Goal: Task Accomplishment & Management: Manage account settings

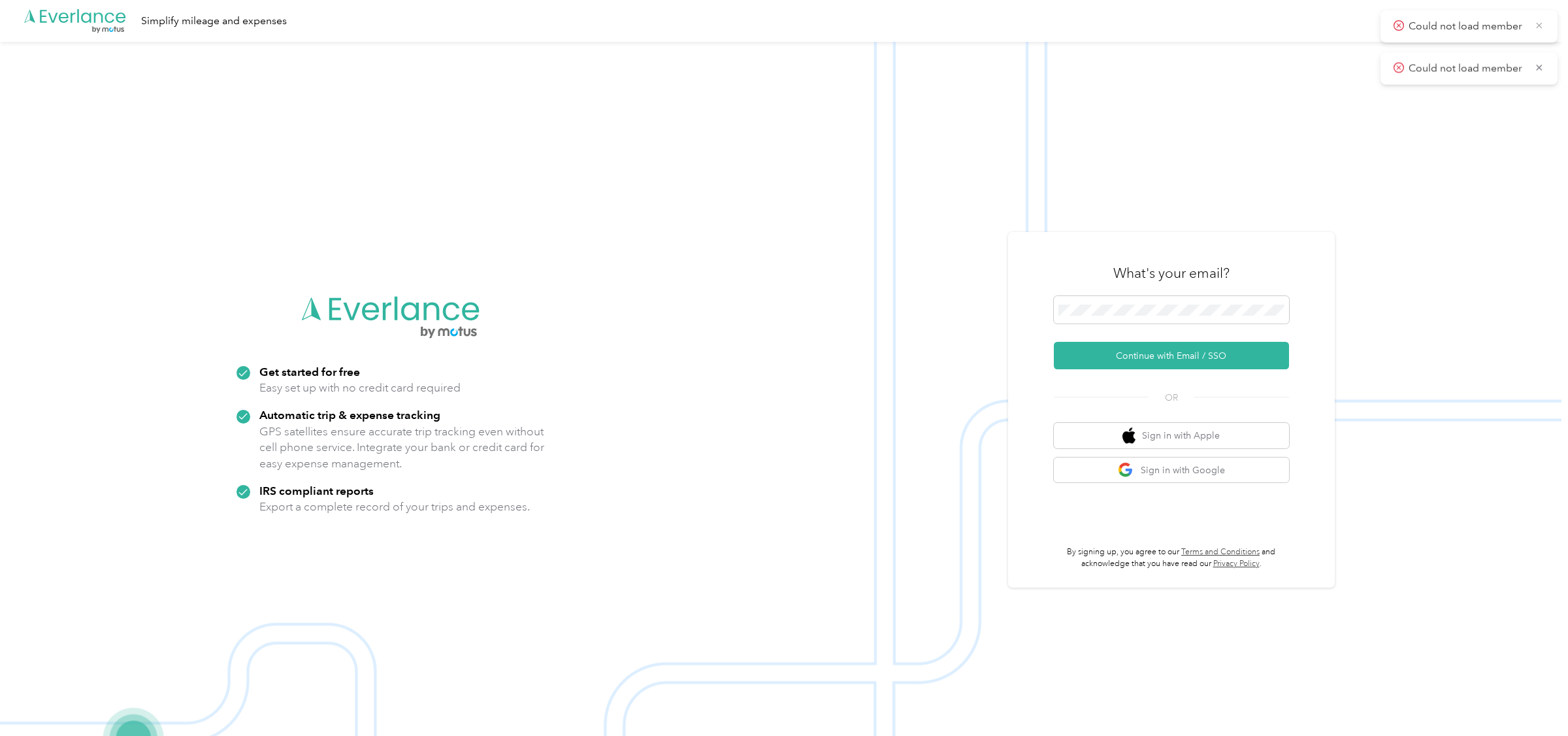
click at [1538, 29] on icon at bounding box center [1539, 25] width 11 height 11
click at [1219, 302] on span at bounding box center [1171, 309] width 235 height 27
click at [1188, 316] on span at bounding box center [1171, 309] width 235 height 27
click at [1176, 366] on button "Continue with Email / SSO" at bounding box center [1171, 355] width 235 height 27
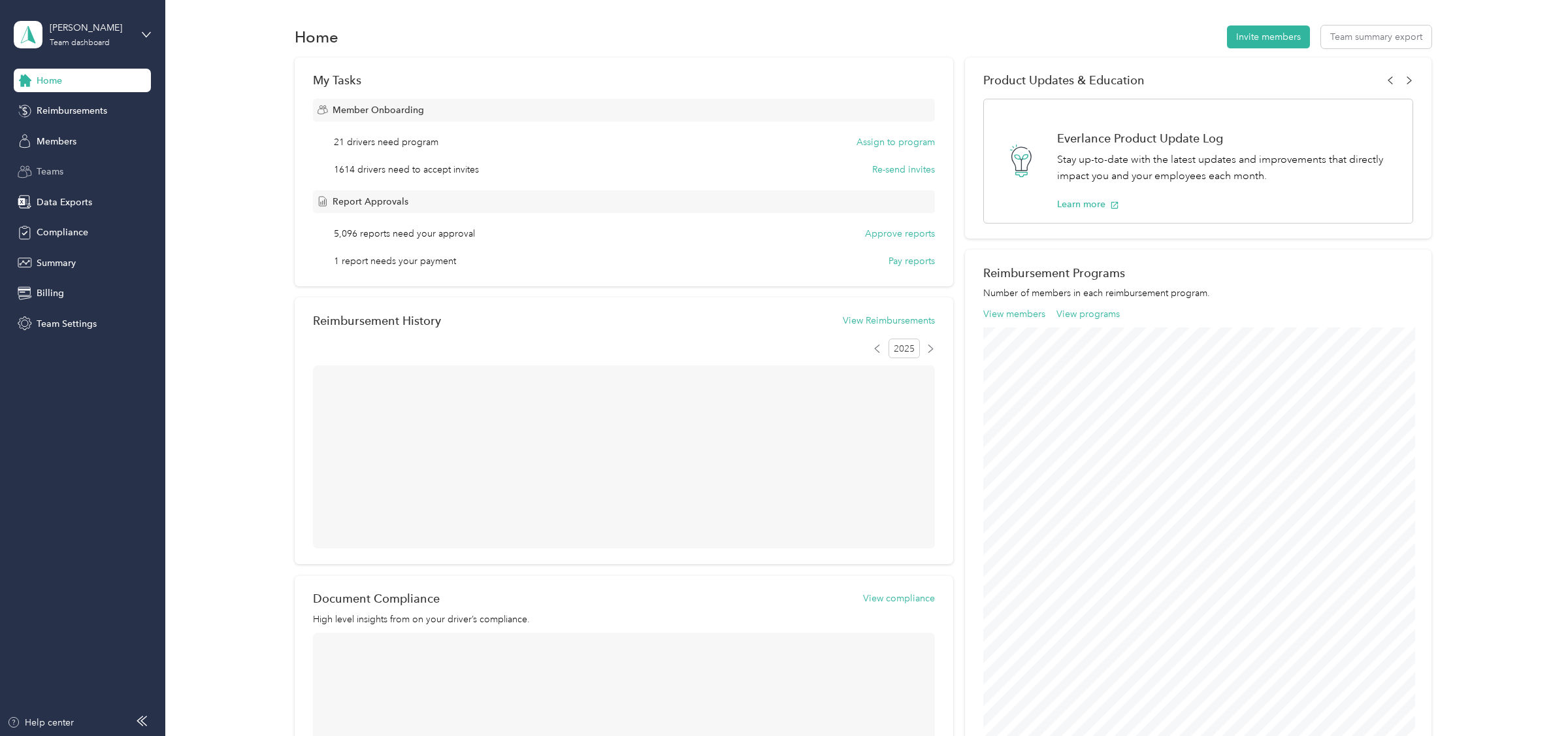
click at [69, 179] on div "Teams" at bounding box center [83, 171] width 137 height 24
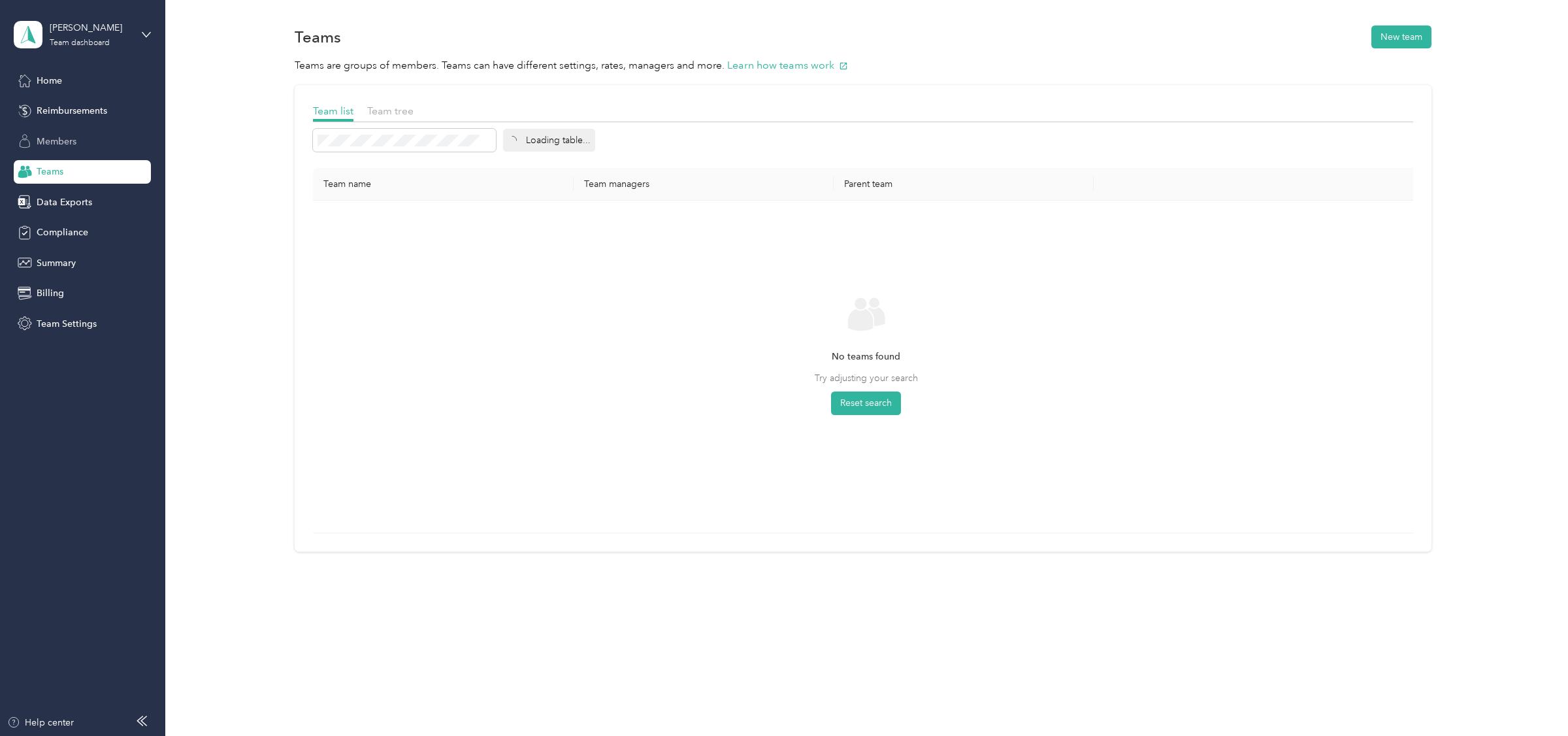
click at [51, 137] on span "Members" at bounding box center [56, 141] width 40 height 14
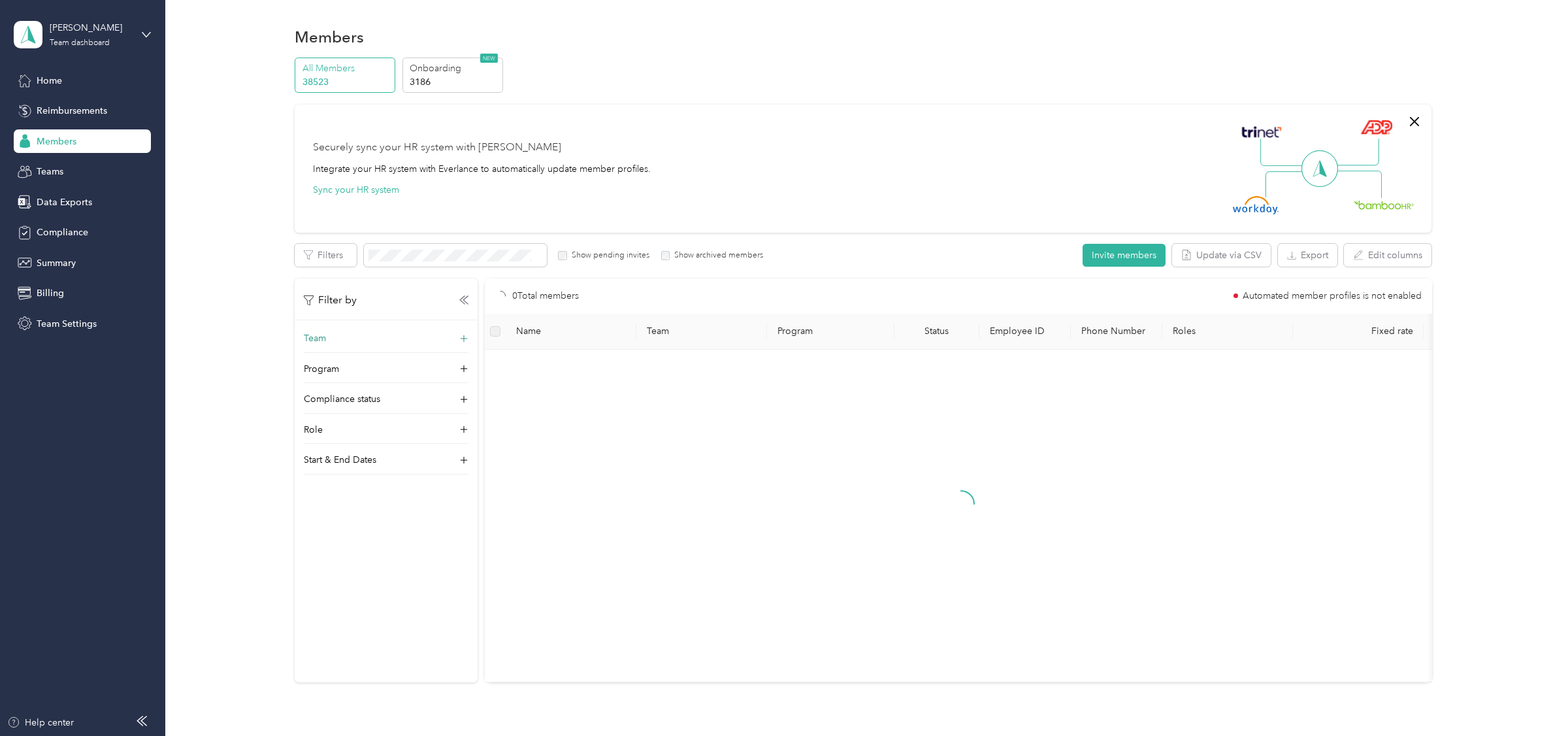
click at [340, 344] on div "Team" at bounding box center [386, 342] width 165 height 21
click at [349, 389] on span "[PERSON_NAME] team" at bounding box center [361, 388] width 96 height 11
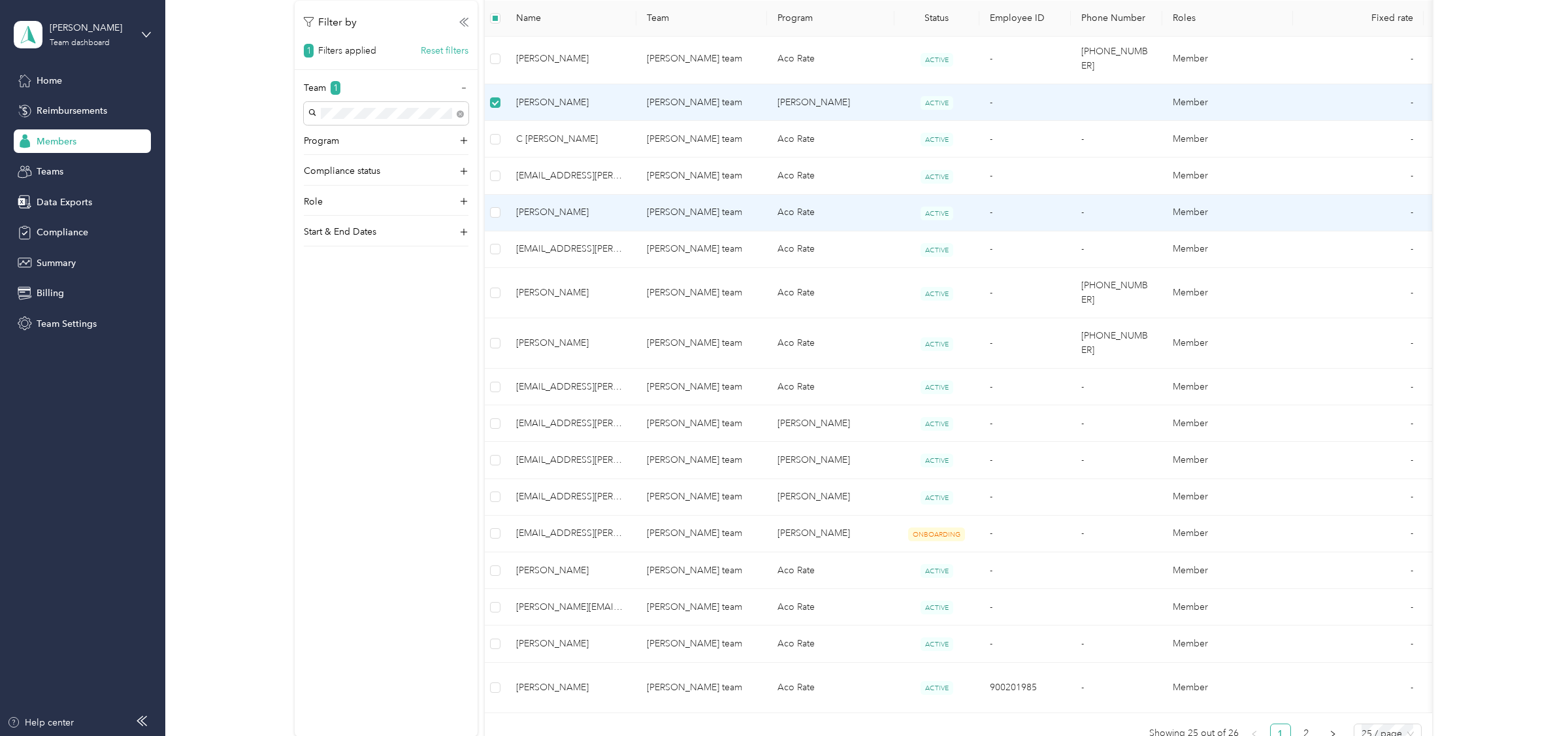
scroll to position [678, 0]
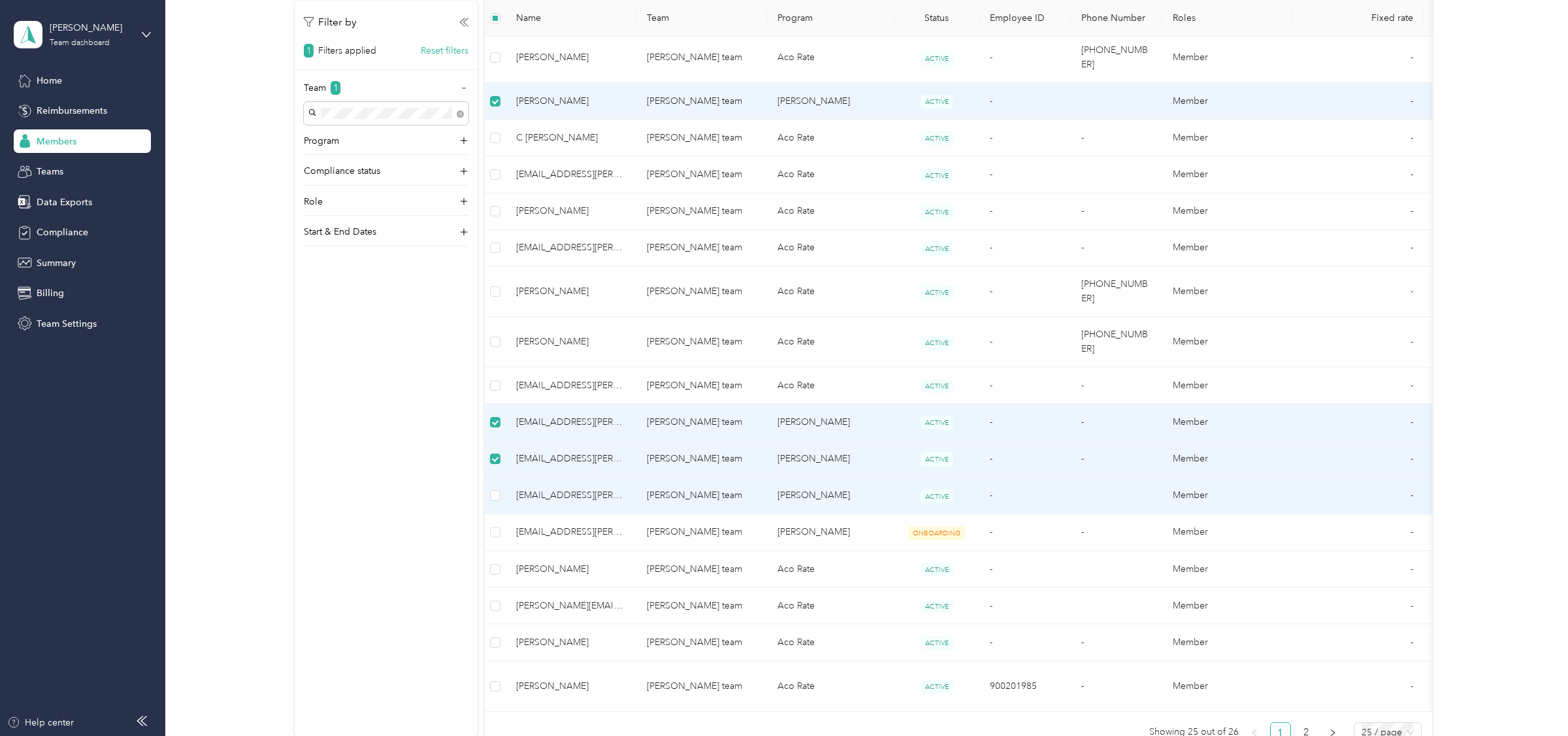
click at [496, 478] on td at bounding box center [495, 496] width 21 height 37
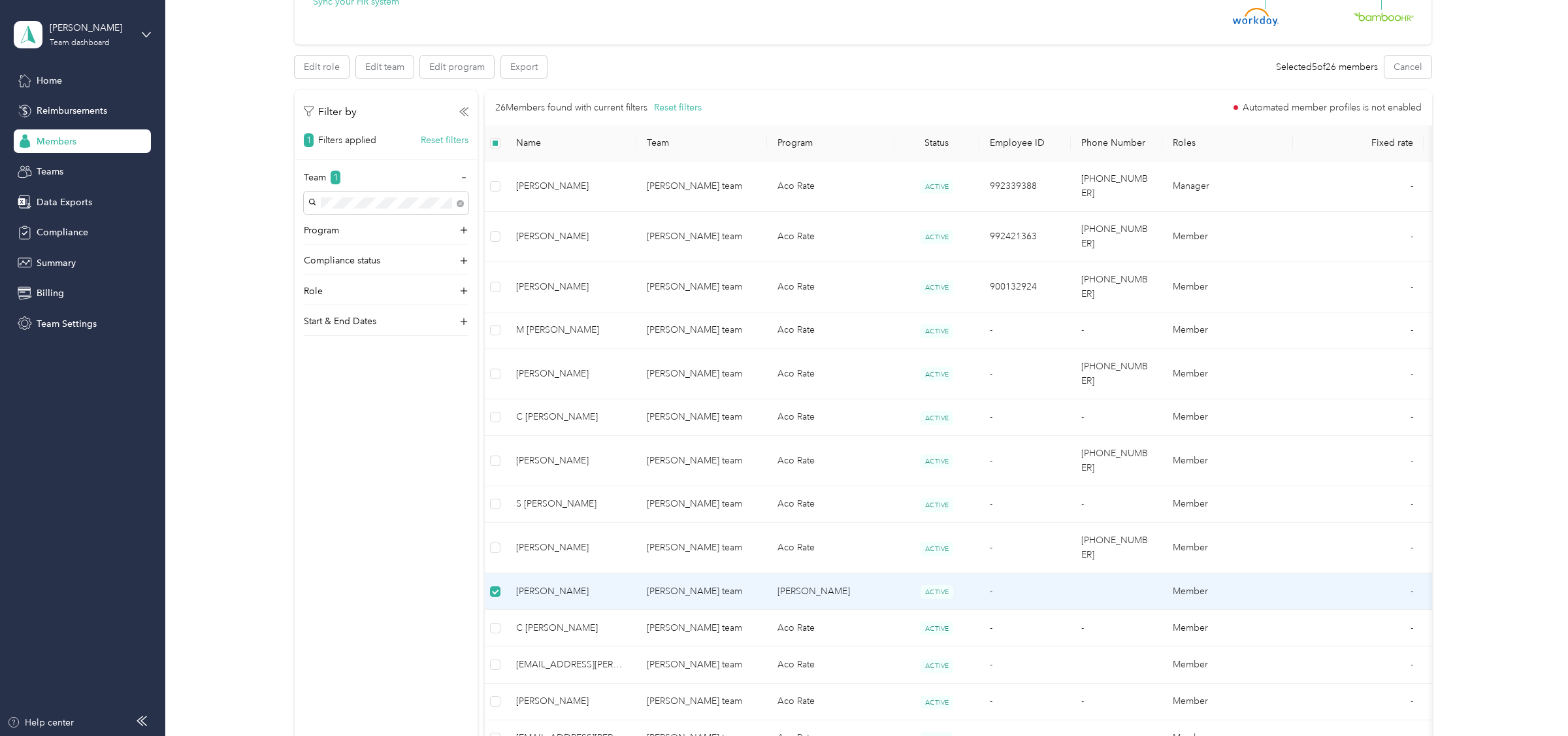
scroll to position [141, 0]
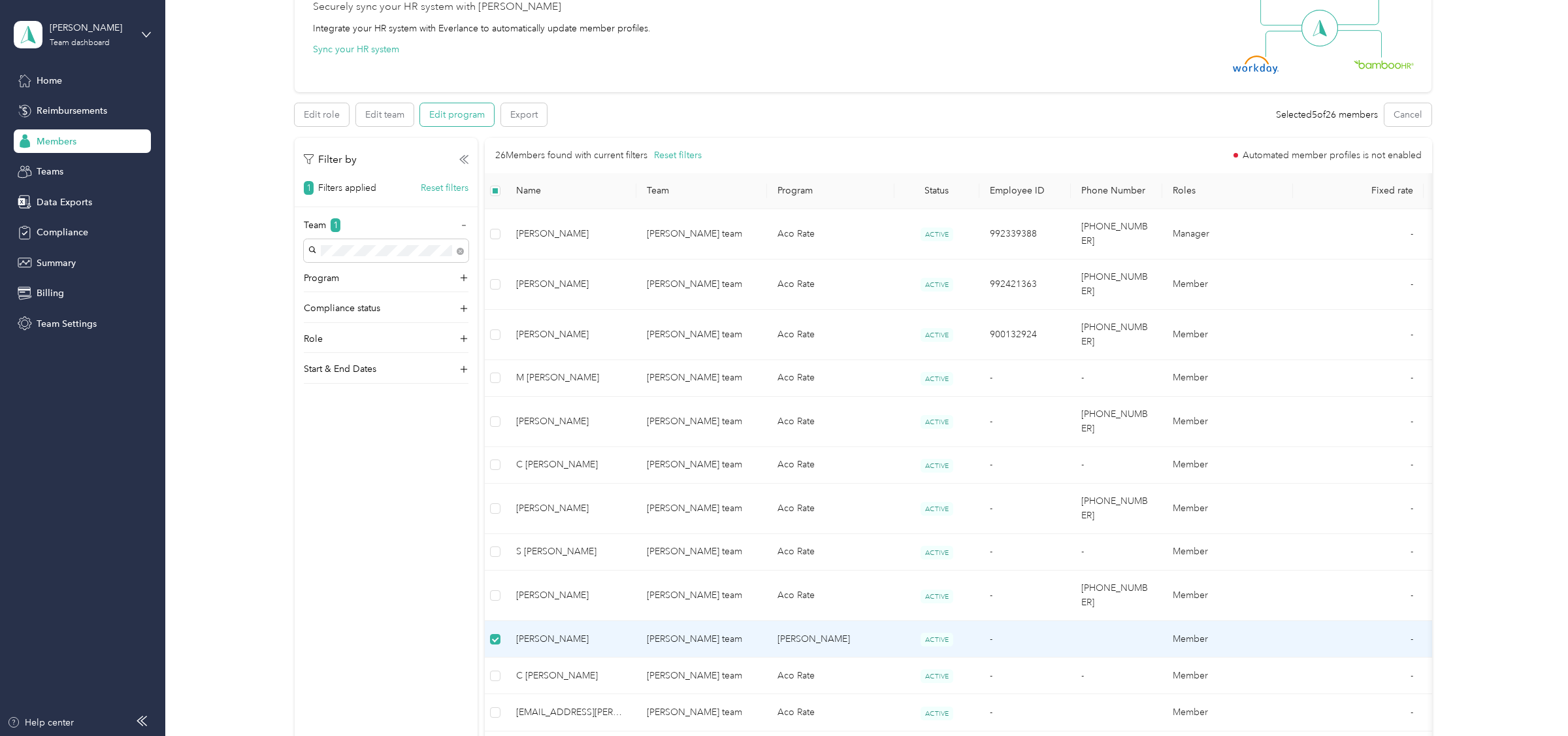
click at [463, 125] on button "Edit program" at bounding box center [457, 115] width 74 height 23
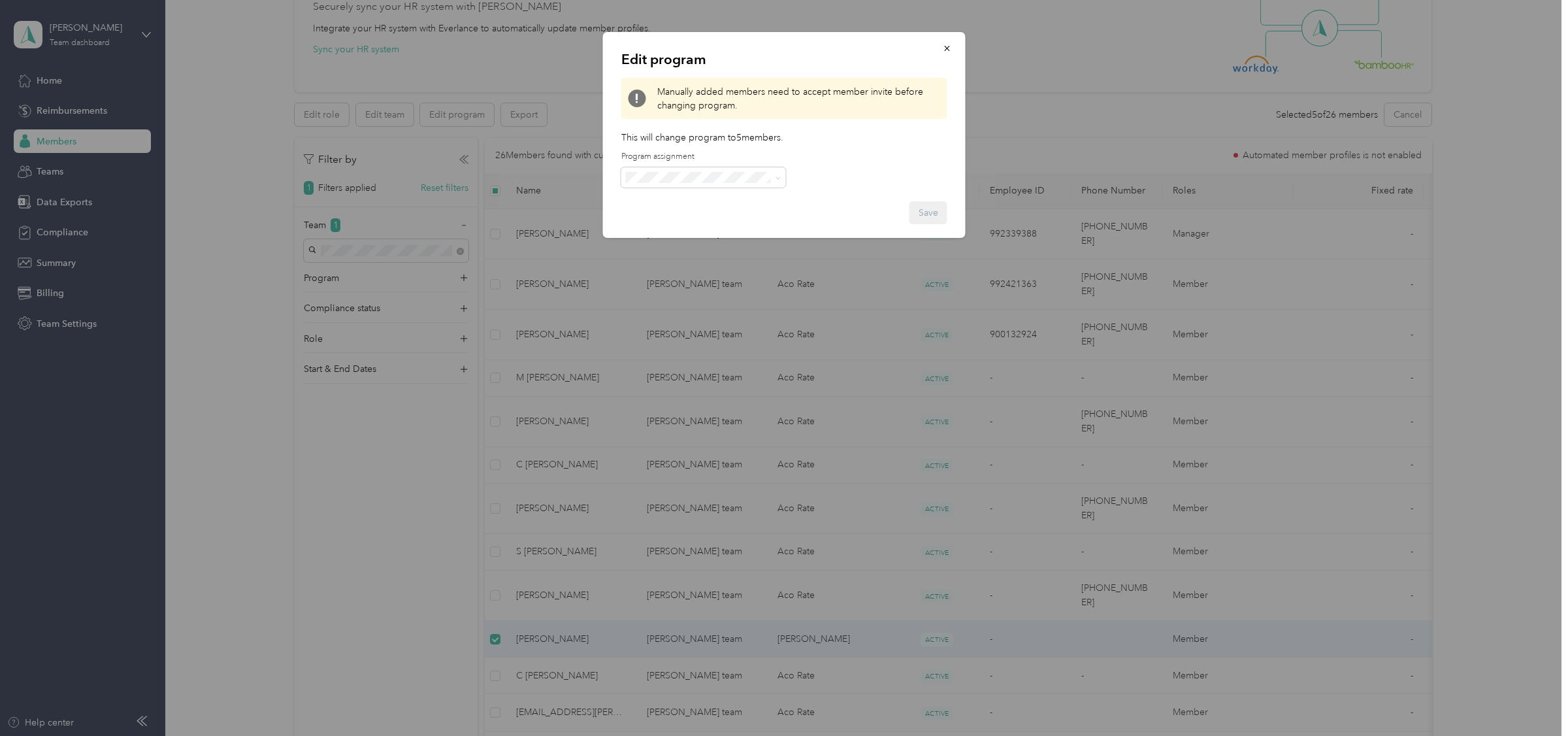
click at [659, 190] on div "Edit program Manually added members need to accept member invite before changin…" at bounding box center [784, 134] width 363 height 206
click at [661, 186] on span at bounding box center [704, 177] width 165 height 21
click at [672, 220] on span "Aco Rate (CPM)" at bounding box center [662, 223] width 65 height 11
click at [931, 206] on button "Save" at bounding box center [928, 213] width 38 height 23
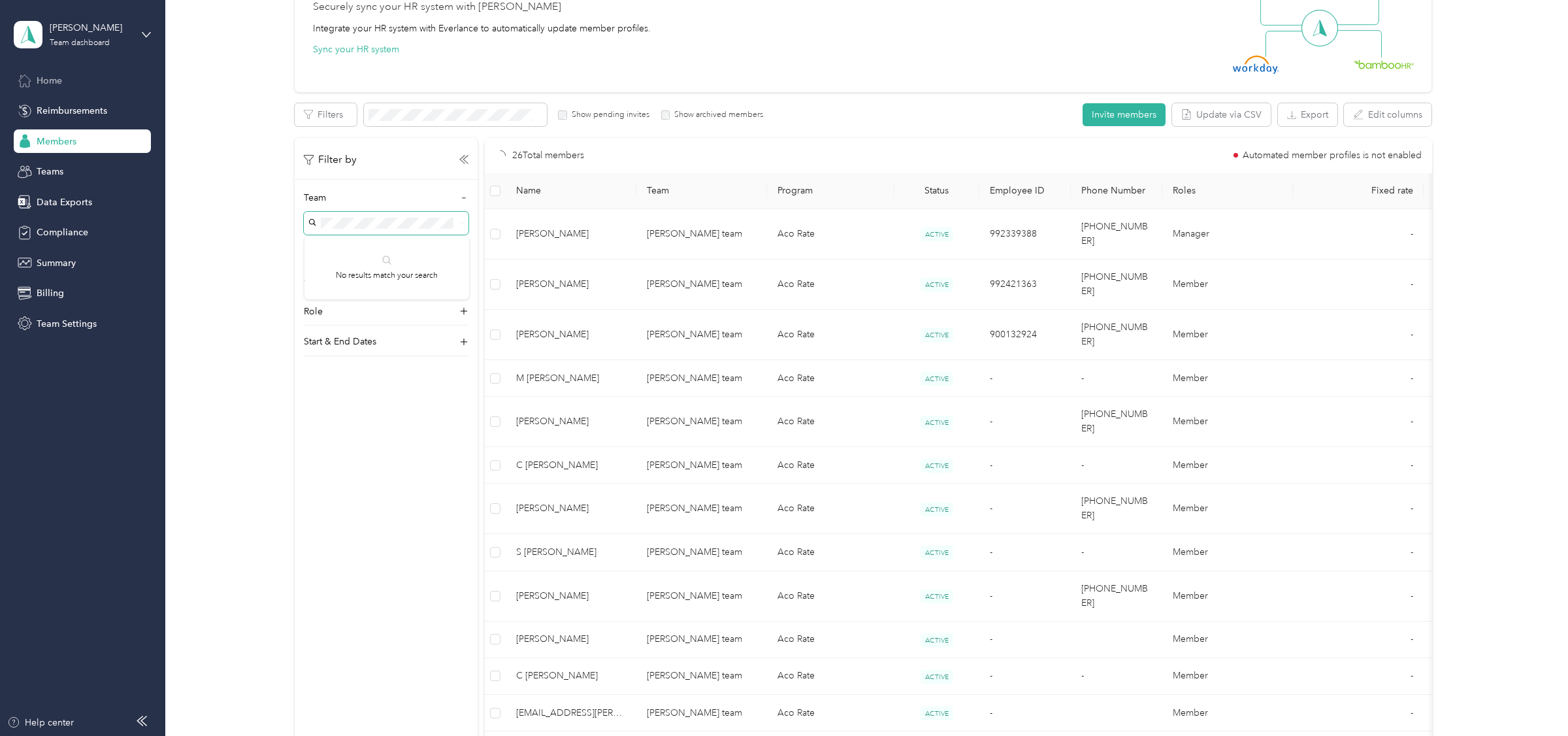
click at [77, 85] on div "Home" at bounding box center [83, 80] width 137 height 24
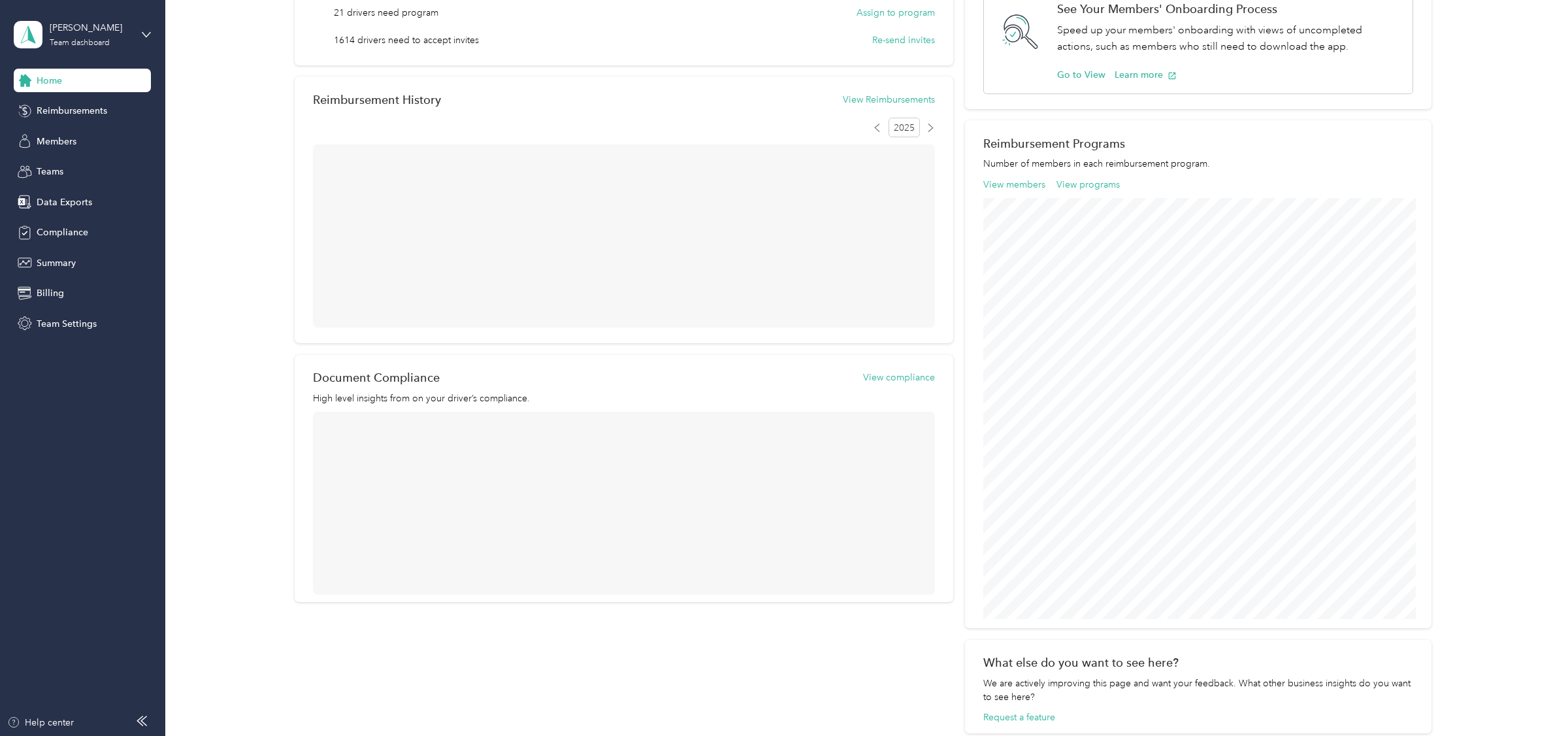
scroll to position [141, 0]
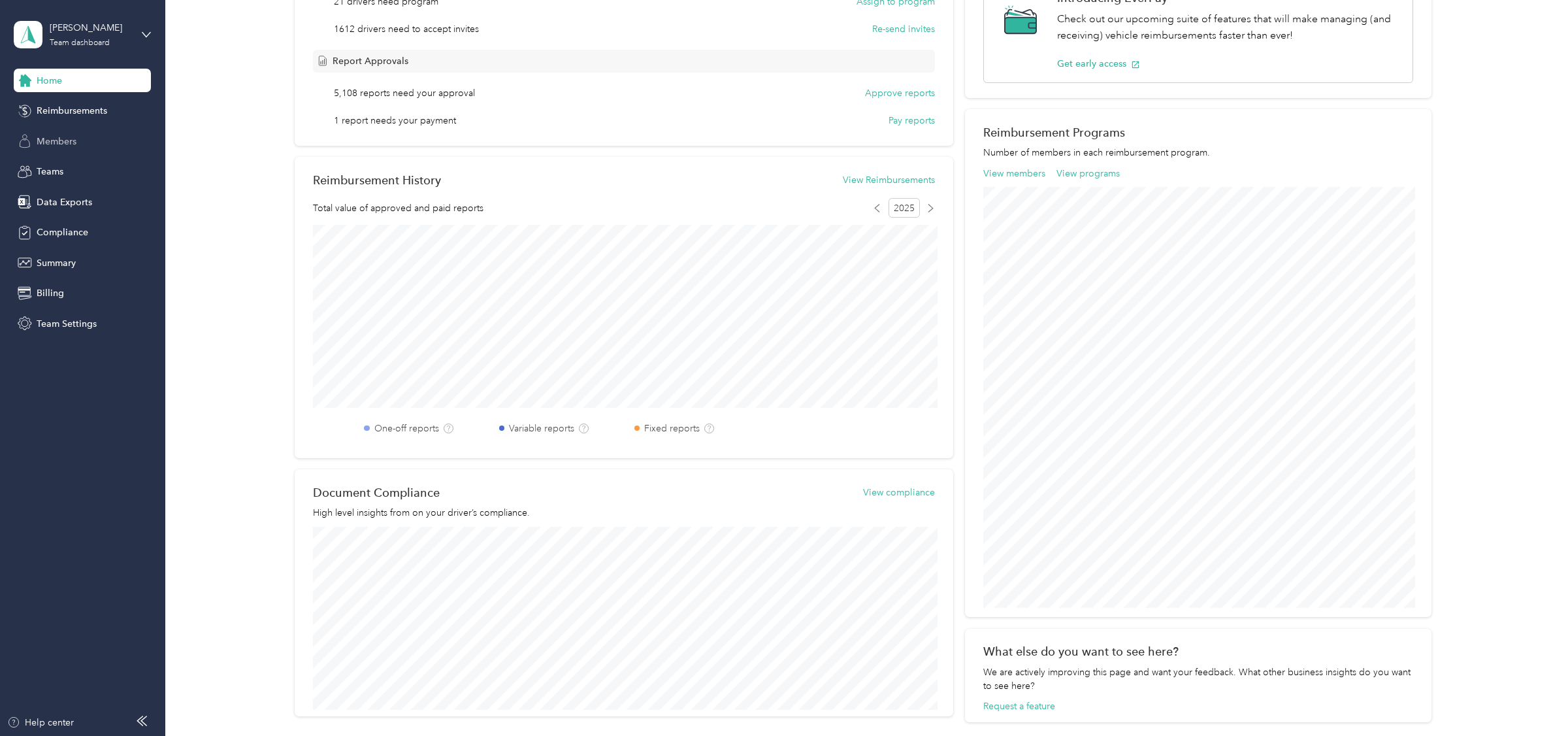
click at [61, 144] on span "Members" at bounding box center [56, 141] width 40 height 14
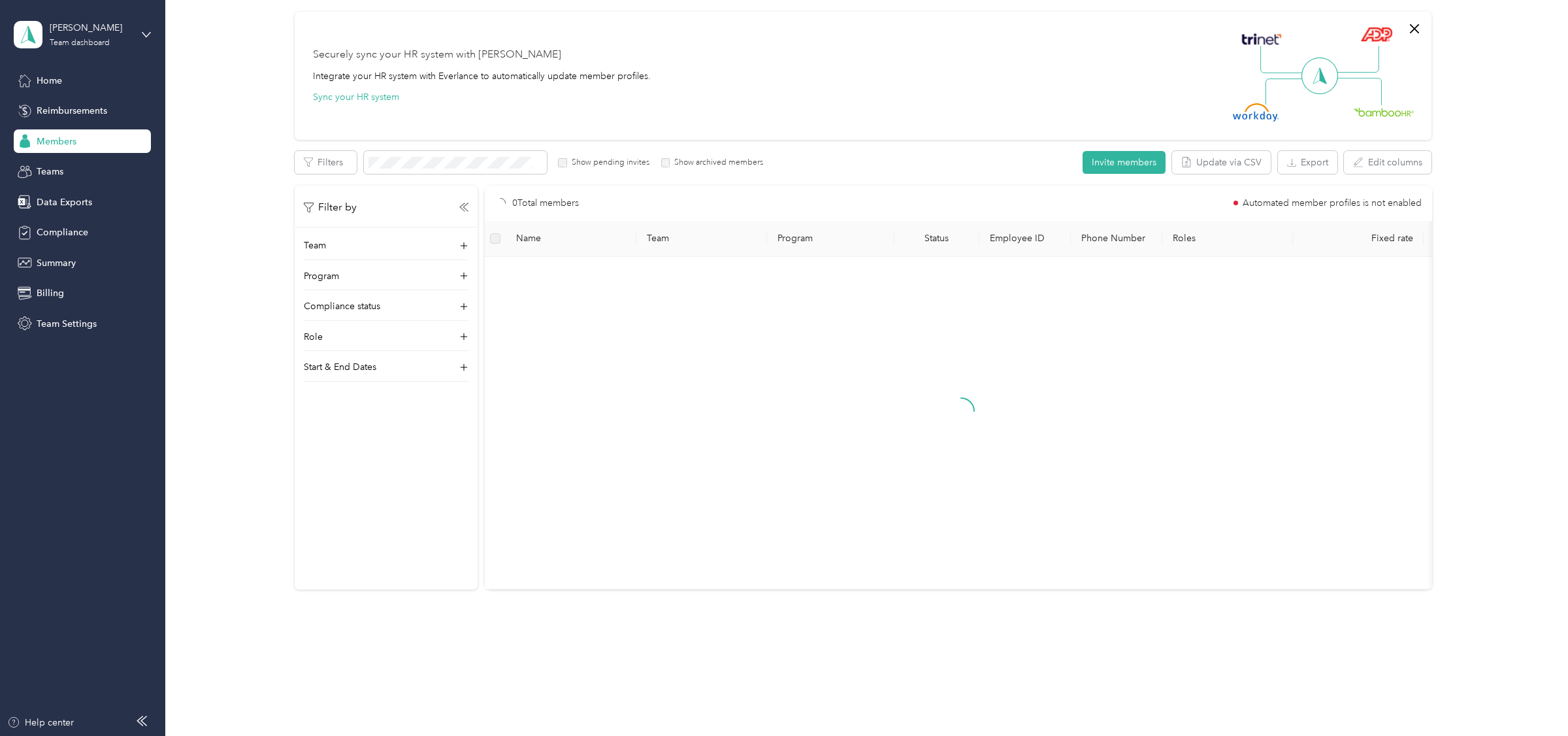
click at [57, 309] on div "Home Reimbursements Members Teams Data Exports Compliance Summary Billing Team …" at bounding box center [83, 202] width 137 height 267
click at [57, 321] on span "Team Settings" at bounding box center [67, 324] width 60 height 14
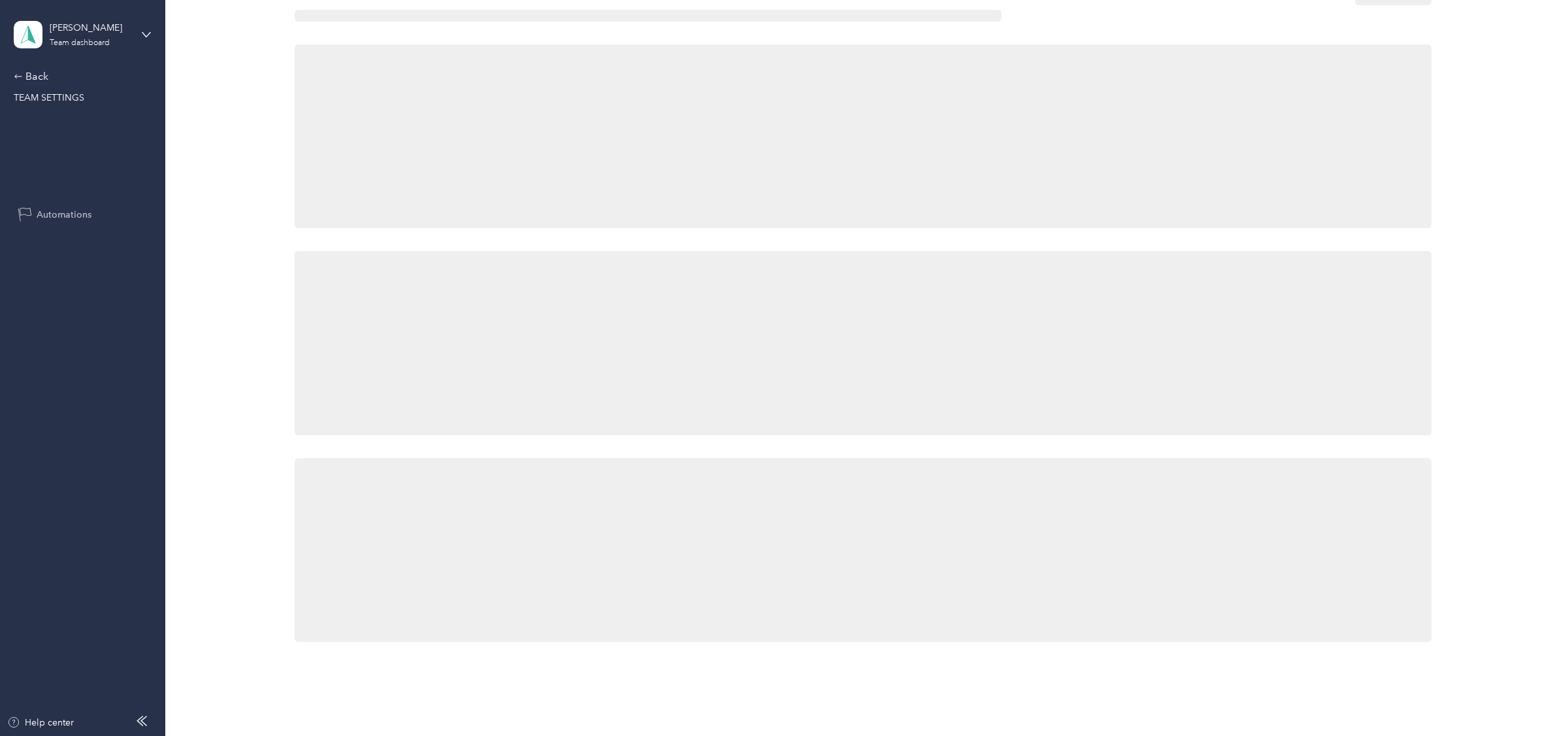
scroll to position [90, 0]
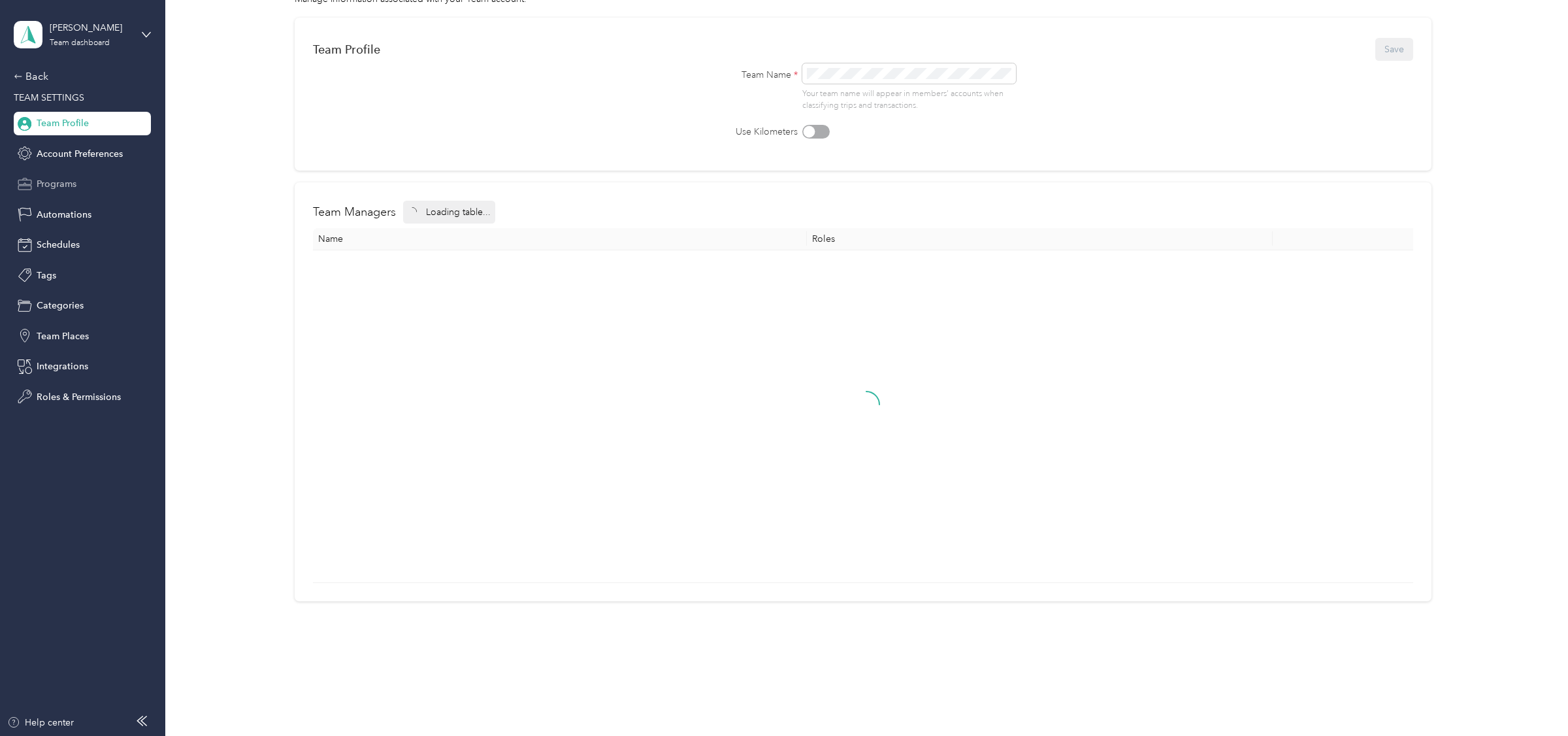
click at [78, 192] on div "Programs" at bounding box center [83, 184] width 137 height 24
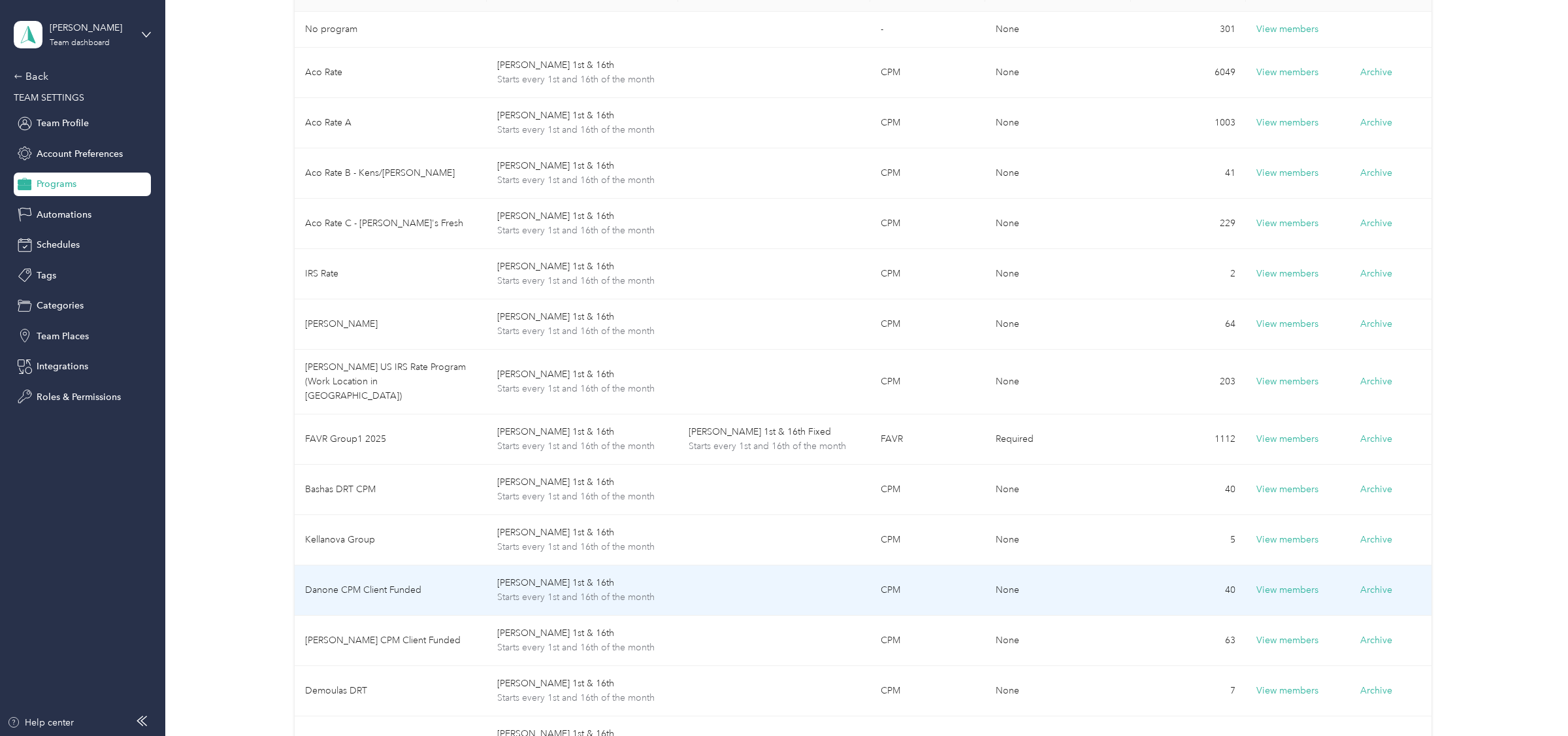
scroll to position [144, 0]
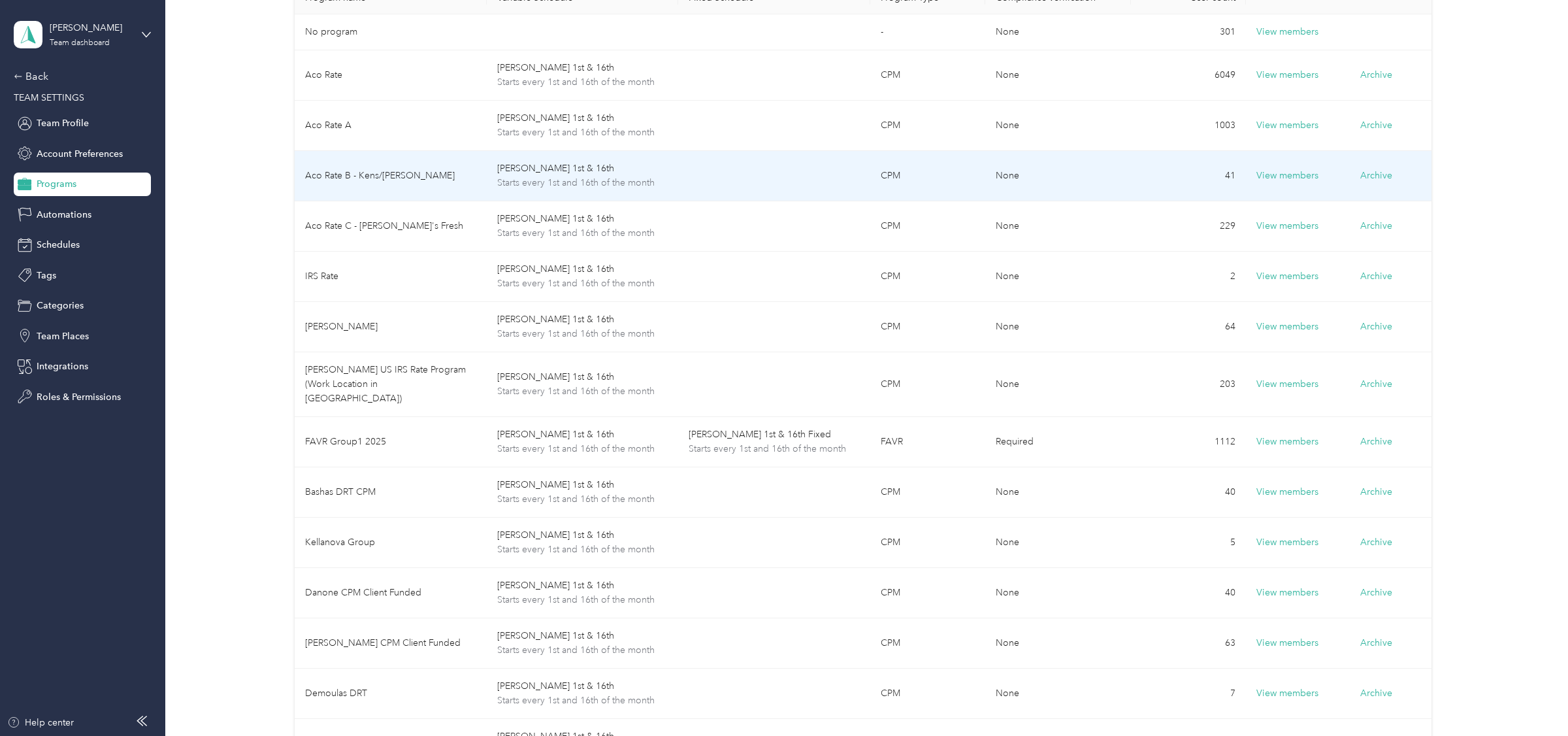
click at [421, 173] on td "Aco Rate B - Kens/[PERSON_NAME]" at bounding box center [391, 176] width 191 height 50
